Goal: Navigation & Orientation: Find specific page/section

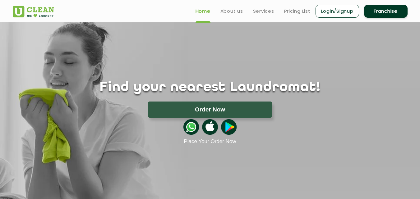
click at [387, 11] on link "Franchise" at bounding box center [386, 11] width 44 height 13
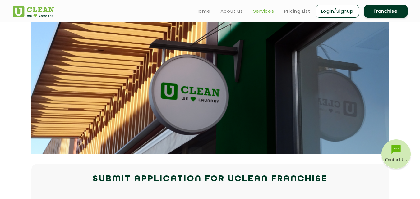
click at [261, 10] on link "Services" at bounding box center [263, 10] width 21 height 7
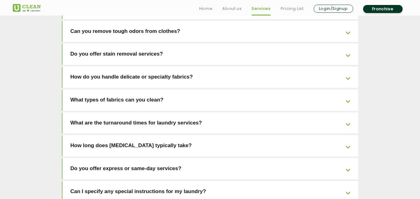
scroll to position [1319, 0]
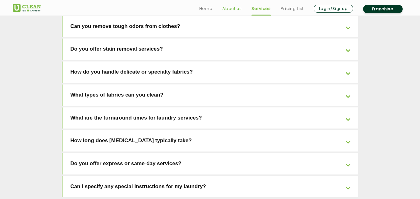
click at [228, 7] on link "About us" at bounding box center [231, 8] width 19 height 7
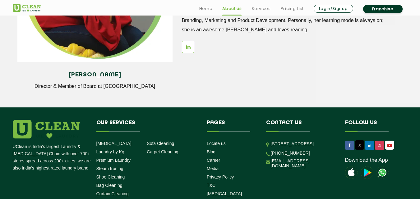
scroll to position [902, 0]
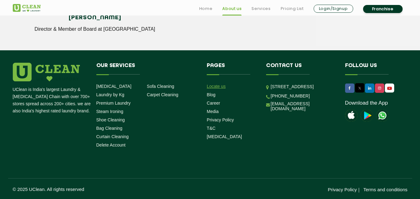
click at [210, 87] on link "Locate us" at bounding box center [216, 86] width 19 height 5
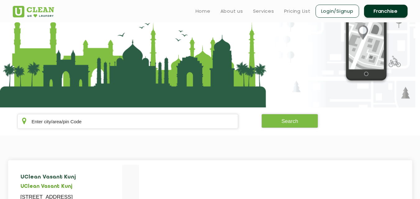
scroll to position [35, 0]
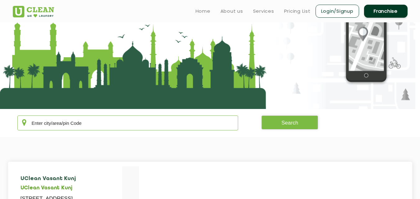
click at [75, 122] on input "text" at bounding box center [127, 123] width 221 height 15
type input "700001"
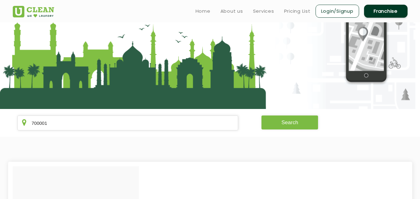
click at [285, 121] on button "Search" at bounding box center [290, 123] width 57 height 14
